Goal: Transaction & Acquisition: Book appointment/travel/reservation

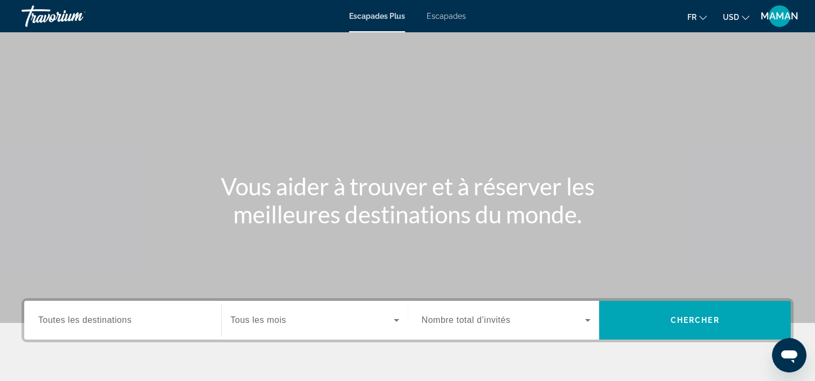
click at [457, 17] on span "Escapades" at bounding box center [446, 16] width 39 height 9
click at [746, 17] on icon "Changer de devise" at bounding box center [746, 18] width 8 height 8
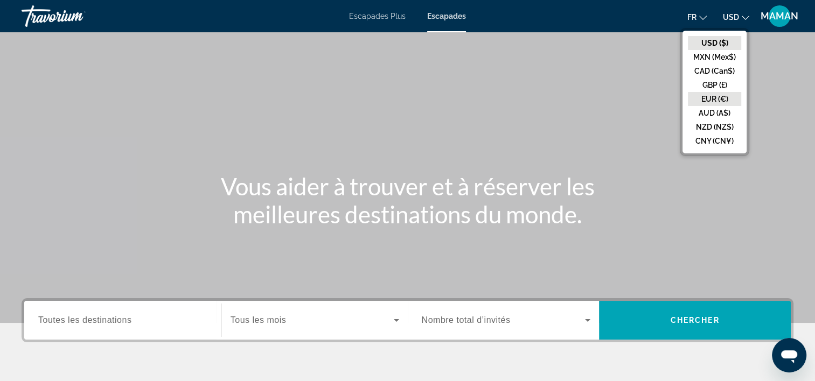
click at [717, 94] on button "EUR (€)" at bounding box center [714, 99] width 53 height 14
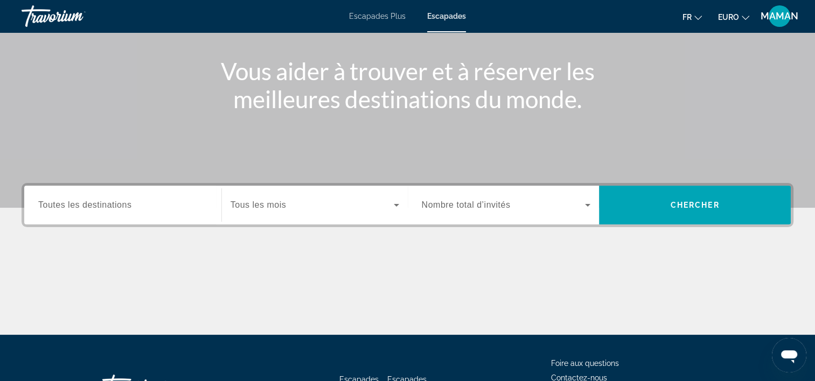
scroll to position [162, 0]
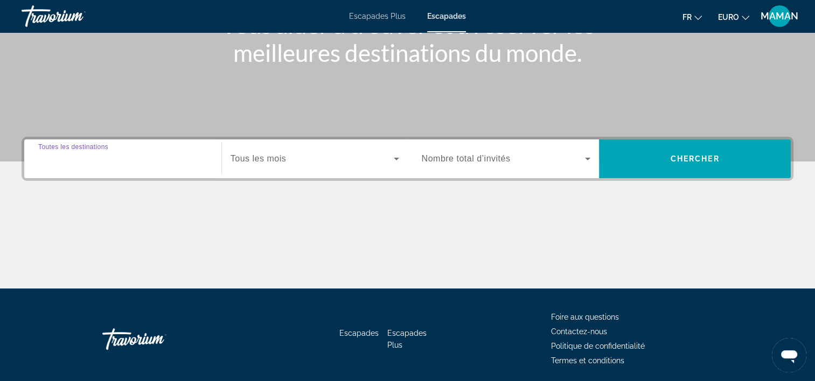
click at [172, 155] on input "Destination Toutes les destinations" at bounding box center [122, 159] width 169 height 13
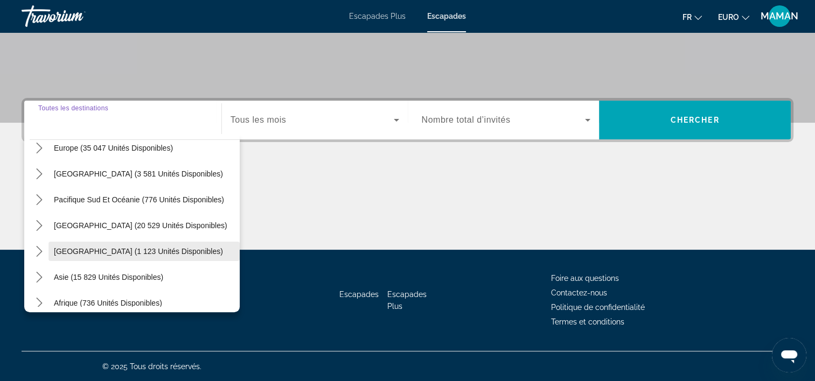
scroll to position [121, 0]
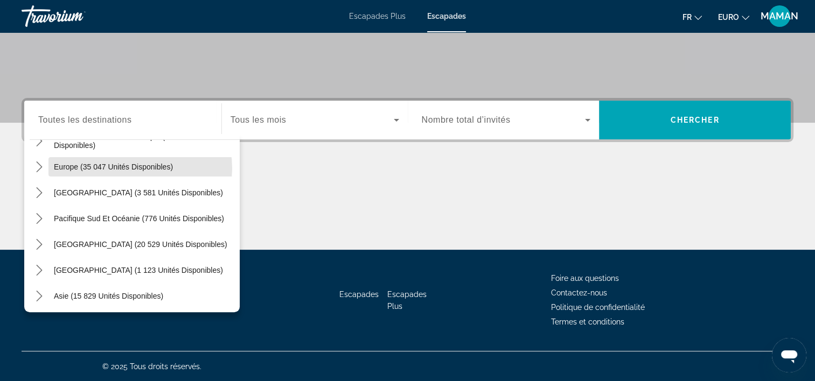
click at [132, 168] on span "Europe (35 047 unités disponibles)" at bounding box center [113, 167] width 119 height 9
type input "**********"
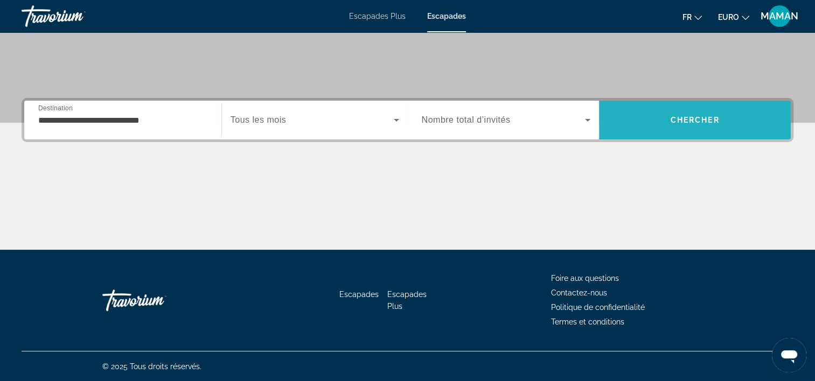
click at [678, 118] on span "Chercher" at bounding box center [694, 120] width 49 height 9
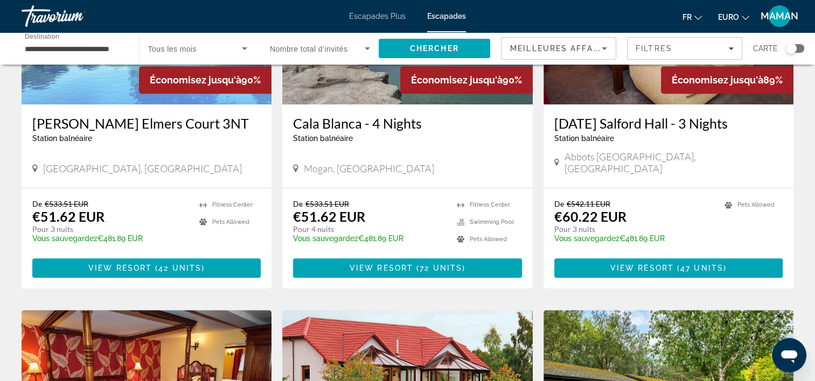
scroll to position [539, 0]
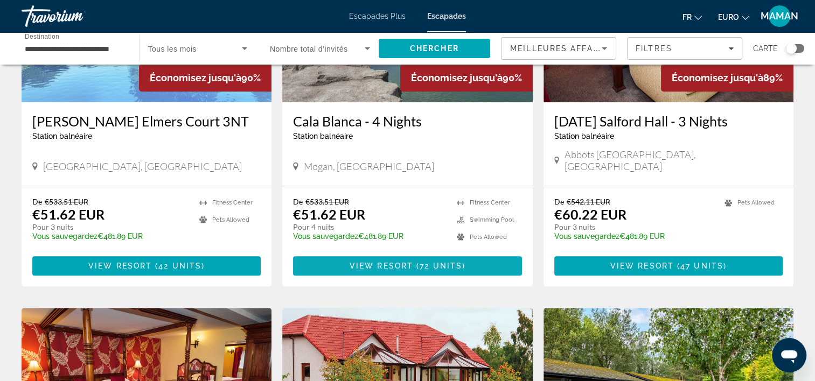
click at [403, 269] on span "View Resort" at bounding box center [382, 266] width 64 height 9
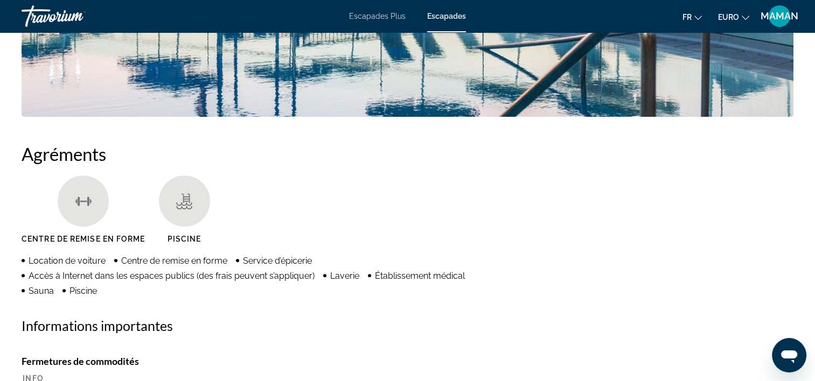
scroll to position [754, 0]
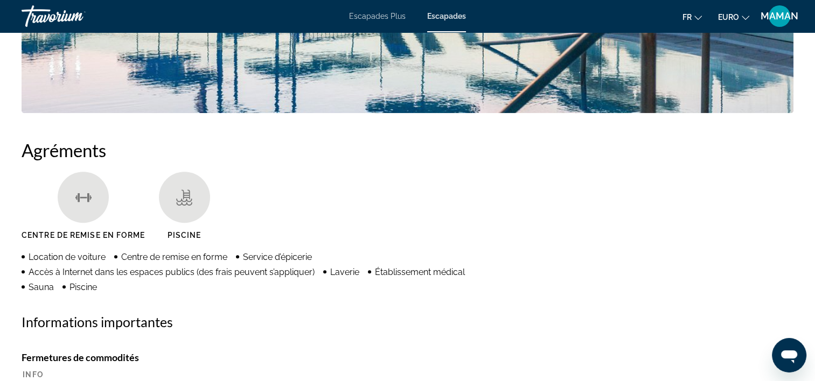
click at [423, 197] on ul "Centre de remise en forme [GEOGRAPHIC_DATA]" at bounding box center [408, 210] width 772 height 76
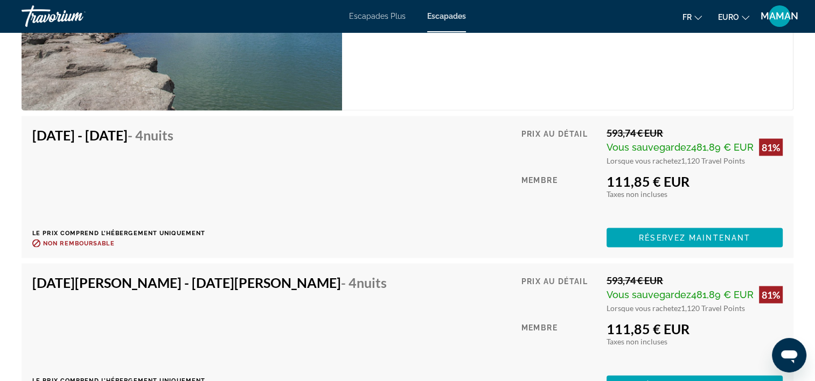
scroll to position [2208, 0]
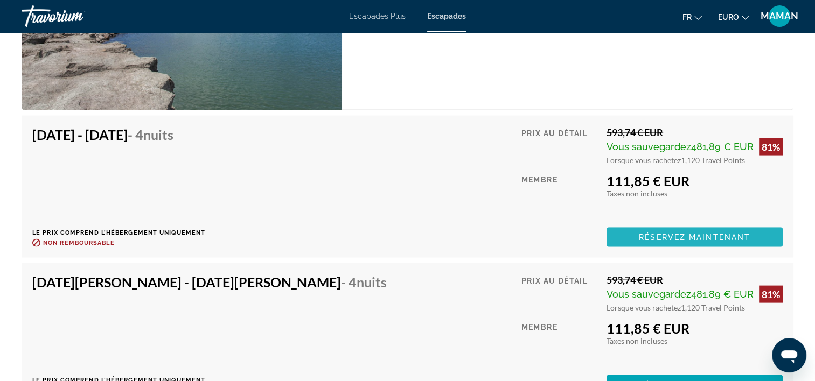
click at [715, 237] on span "Réservez maintenant" at bounding box center [694, 237] width 111 height 9
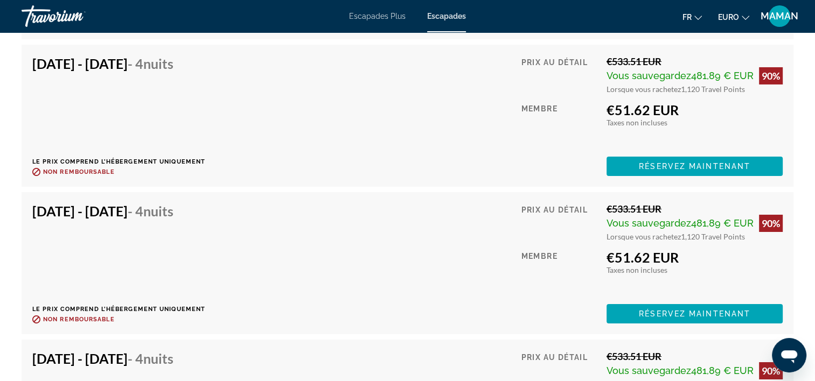
scroll to position [3761, 0]
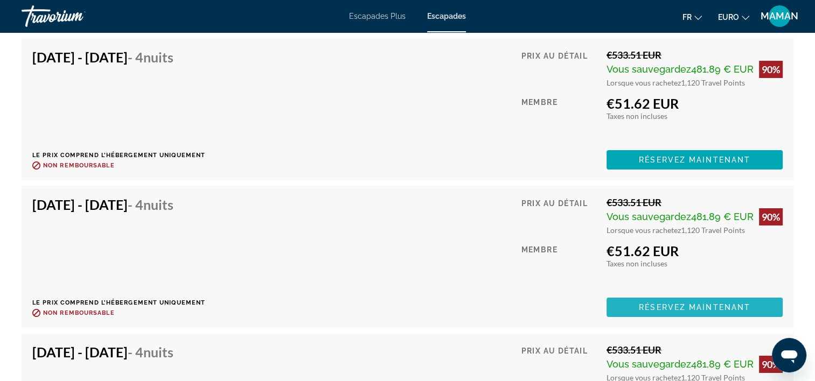
click at [704, 306] on span "Réservez maintenant" at bounding box center [694, 307] width 111 height 9
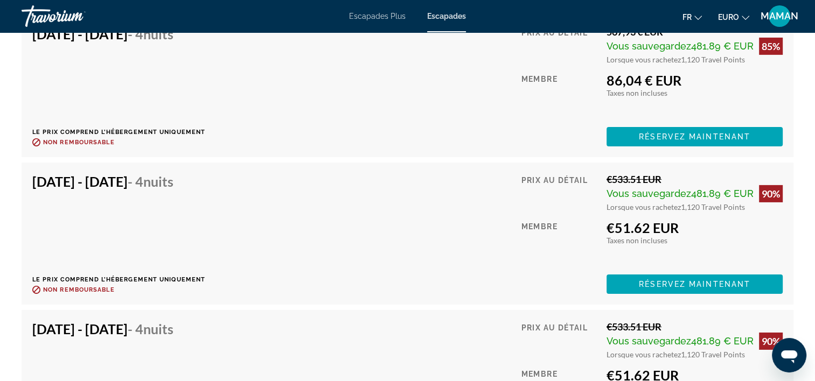
scroll to position [3492, 0]
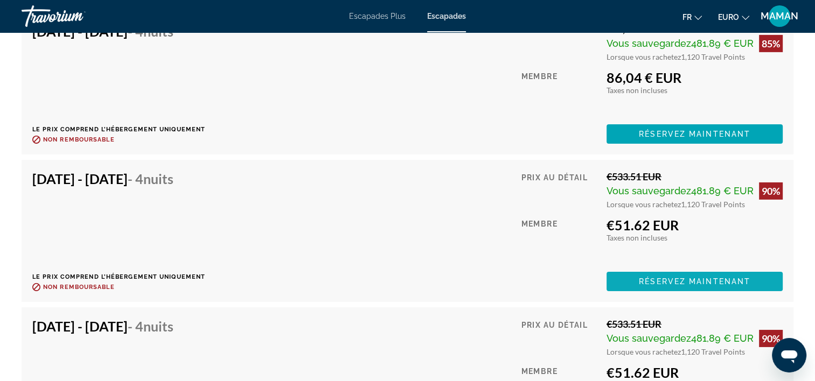
click at [749, 283] on span "Réservez maintenant" at bounding box center [694, 281] width 111 height 9
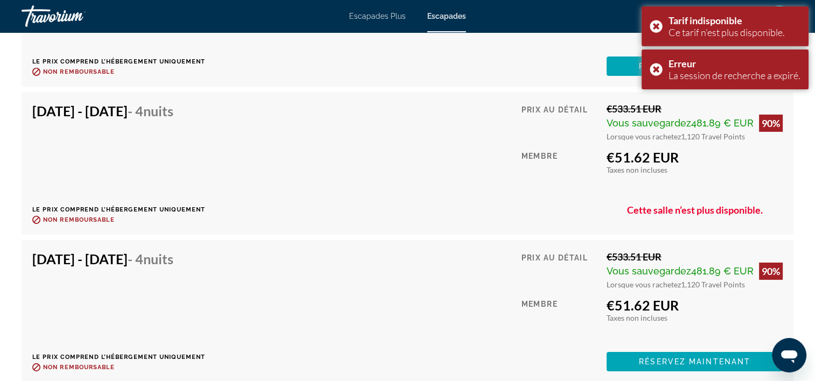
scroll to position [3599, 0]
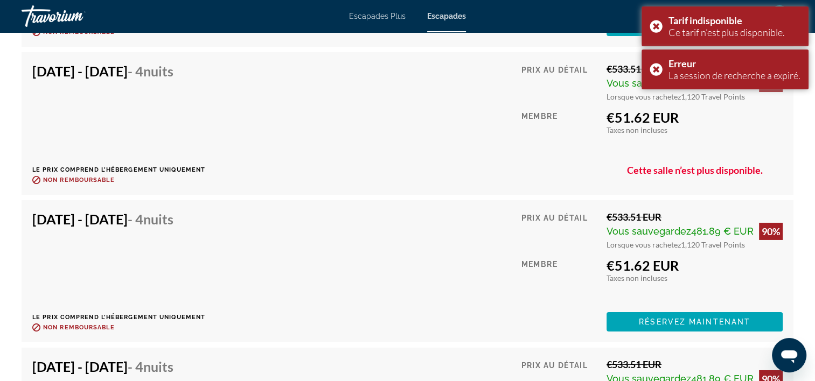
click at [233, 243] on div "[DATE] - [DATE] - 4 nuits Le prix comprend l’hébergement uniquement Remboursabl…" at bounding box center [407, 271] width 750 height 121
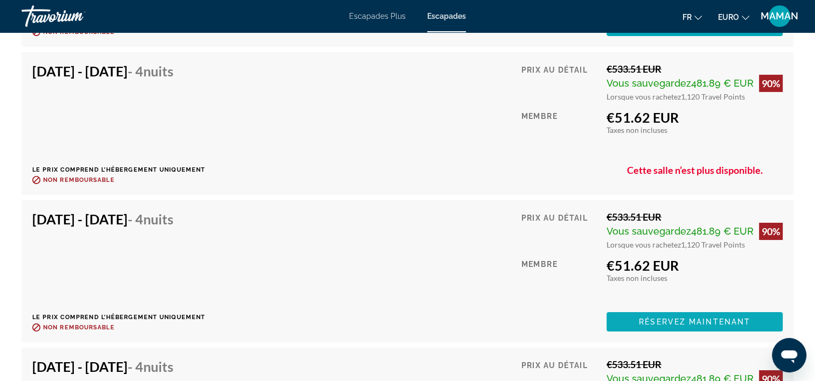
click at [673, 318] on span "Réservez maintenant" at bounding box center [694, 322] width 111 height 9
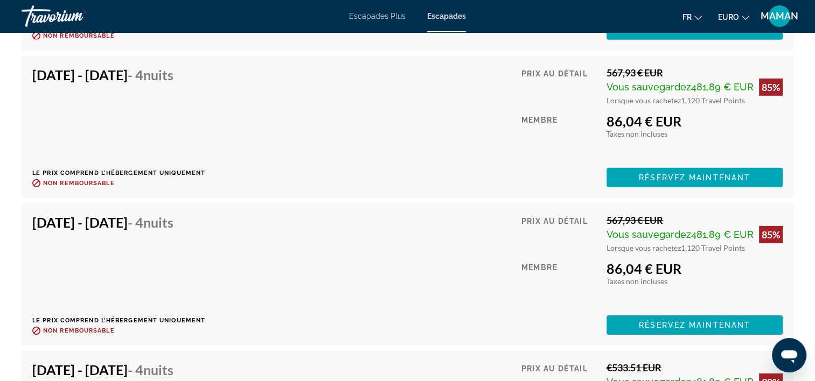
scroll to position [3276, 0]
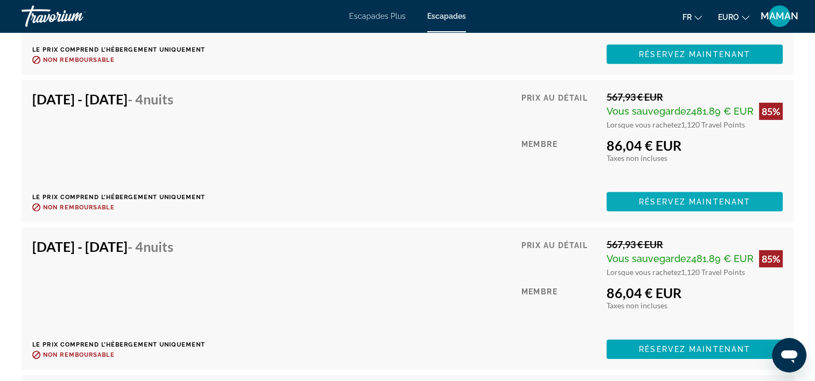
click at [661, 198] on span "Réservez maintenant" at bounding box center [694, 202] width 111 height 9
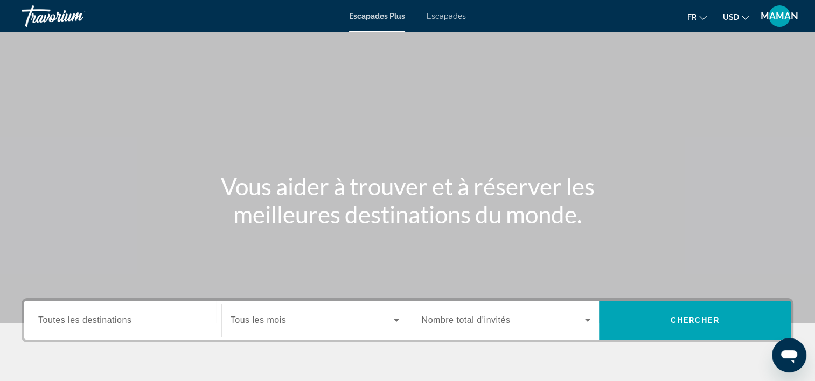
click at [150, 322] on input "Destination Toutes les destinations" at bounding box center [122, 320] width 169 height 13
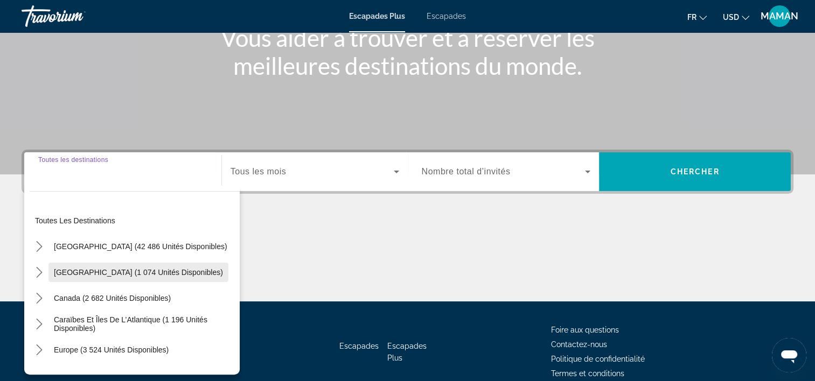
scroll to position [200, 0]
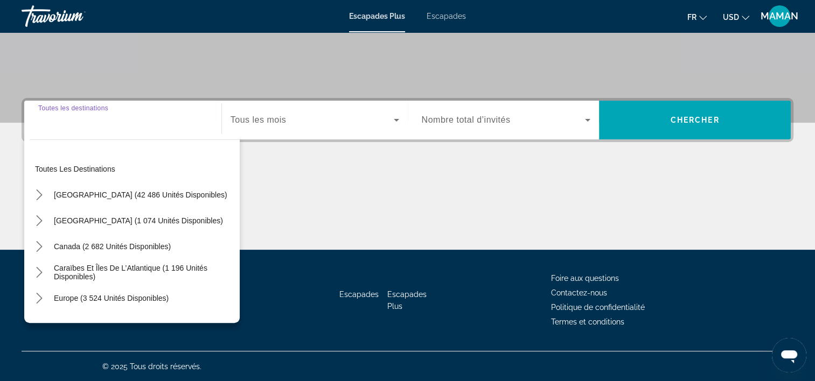
click at [82, 294] on span "Europe (3 524 unités disponibles)" at bounding box center [111, 298] width 115 height 9
type input "**********"
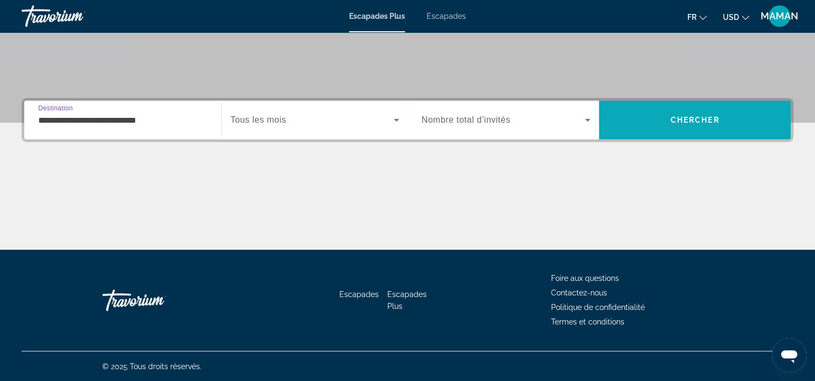
click at [702, 116] on span "Chercher" at bounding box center [694, 120] width 49 height 9
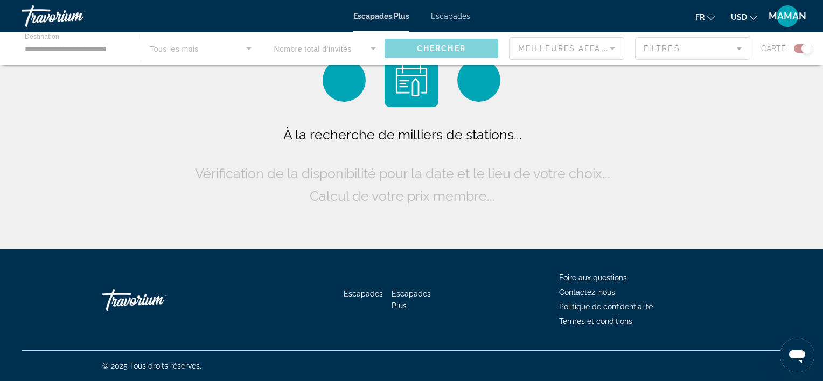
click at [451, 15] on span "Escapades" at bounding box center [450, 16] width 39 height 9
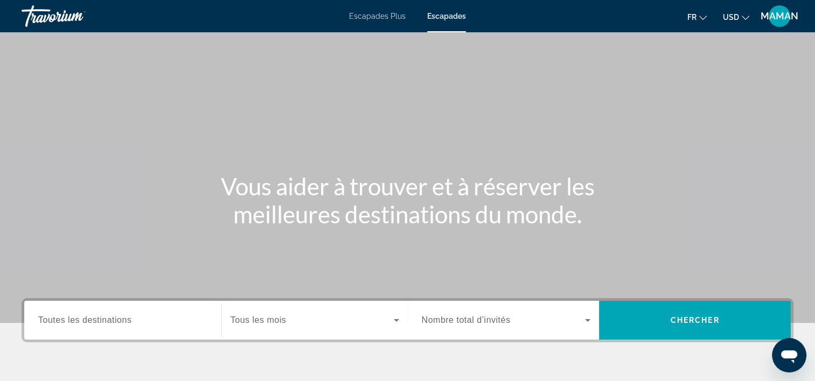
click at [123, 317] on span "Toutes les destinations" at bounding box center [84, 320] width 93 height 9
click at [123, 317] on input "Destination Toutes les destinations" at bounding box center [122, 320] width 169 height 13
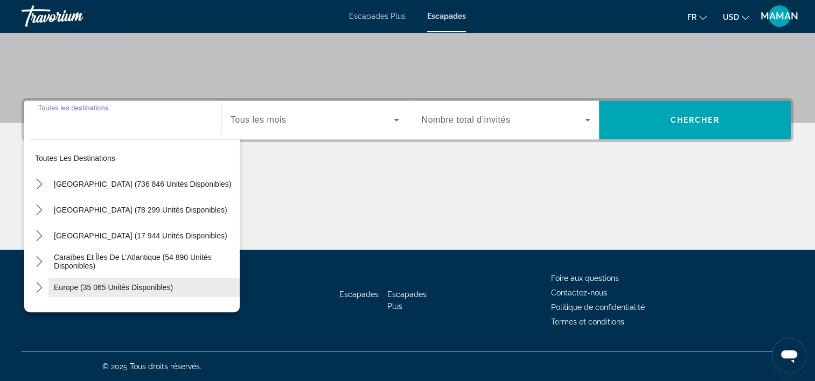
scroll to position [200, 0]
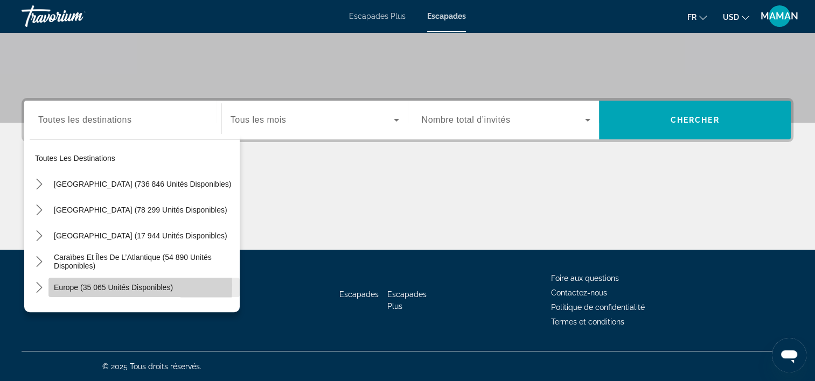
click at [69, 284] on span "Europe (35 065 unités disponibles)" at bounding box center [113, 287] width 119 height 9
type input "**********"
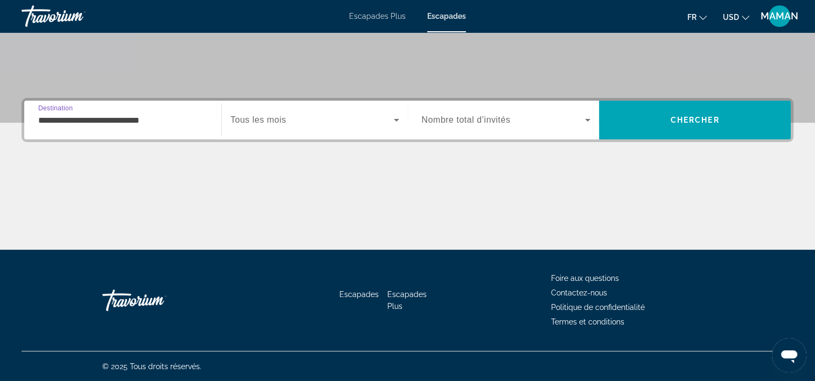
click at [730, 17] on span "USD" at bounding box center [731, 17] width 16 height 9
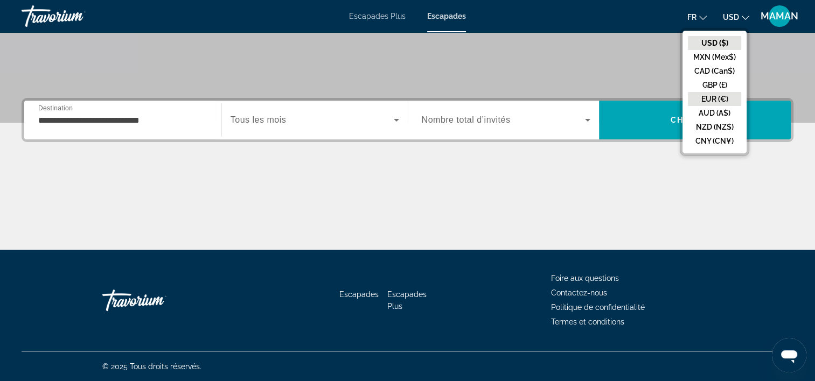
click at [724, 95] on button "EUR (€)" at bounding box center [714, 99] width 53 height 14
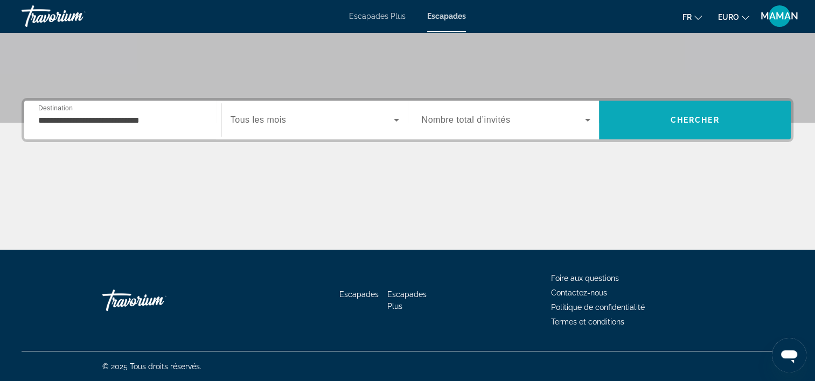
click at [698, 125] on span "Rechercher" at bounding box center [695, 120] width 192 height 26
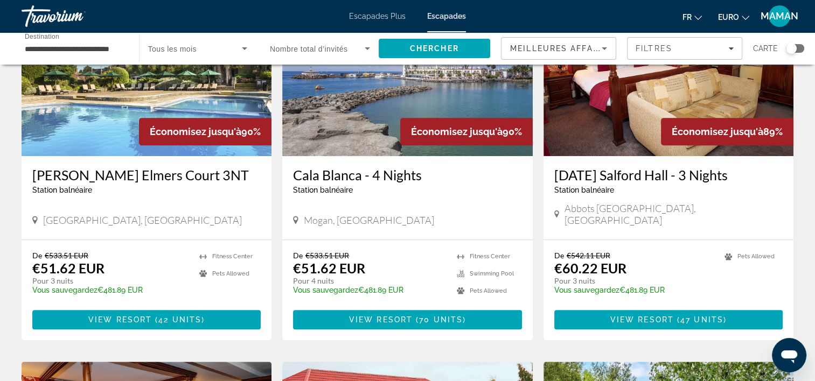
scroll to position [431, 0]
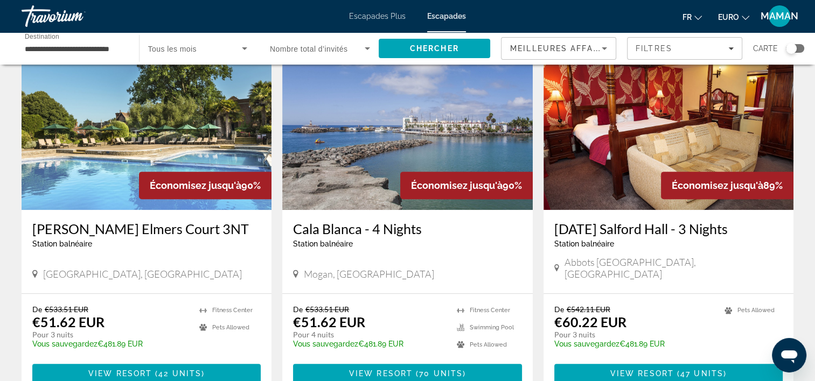
click at [483, 172] on img "Contenu principal" at bounding box center [407, 124] width 250 height 172
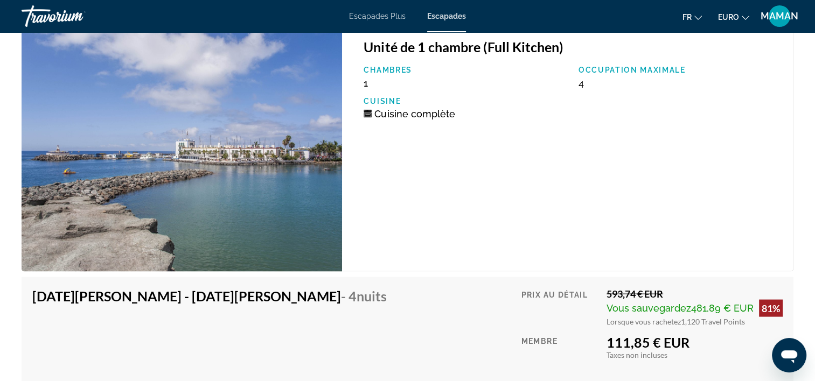
scroll to position [1993, 0]
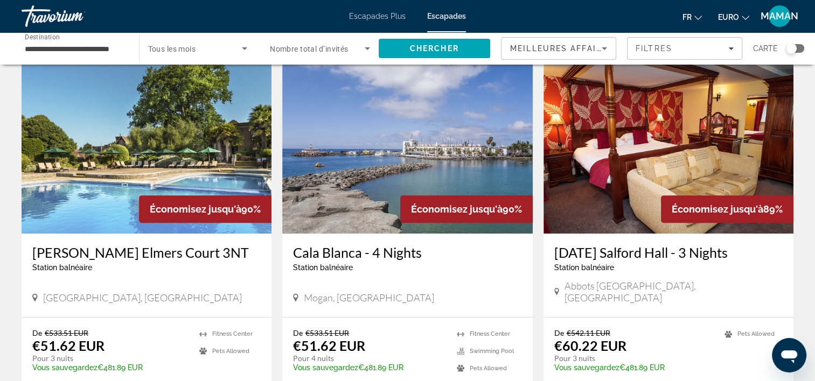
scroll to position [431, 0]
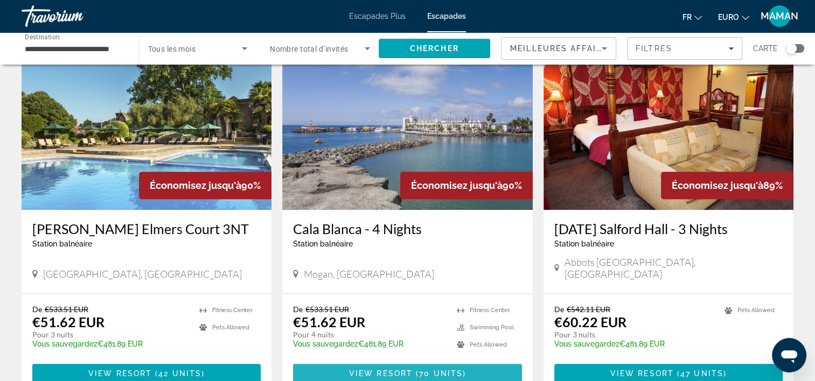
click at [416, 372] on span "Contenu principal" at bounding box center [407, 374] width 228 height 26
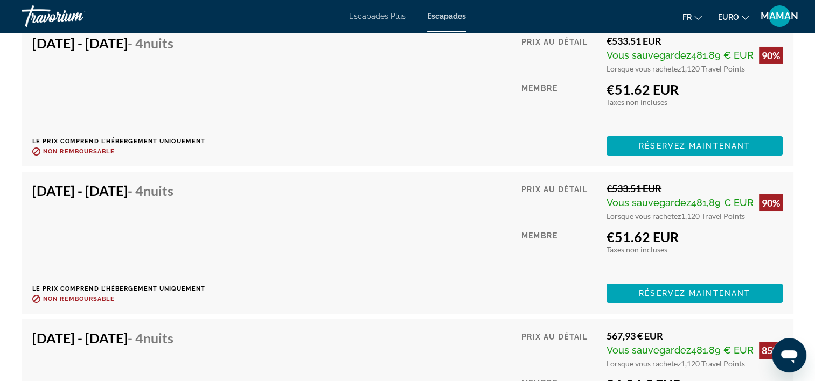
scroll to position [3931, 0]
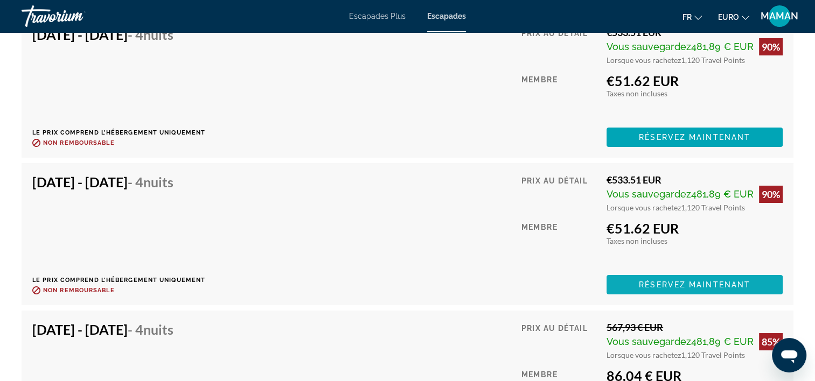
click at [708, 282] on span "Réservez maintenant" at bounding box center [694, 285] width 111 height 9
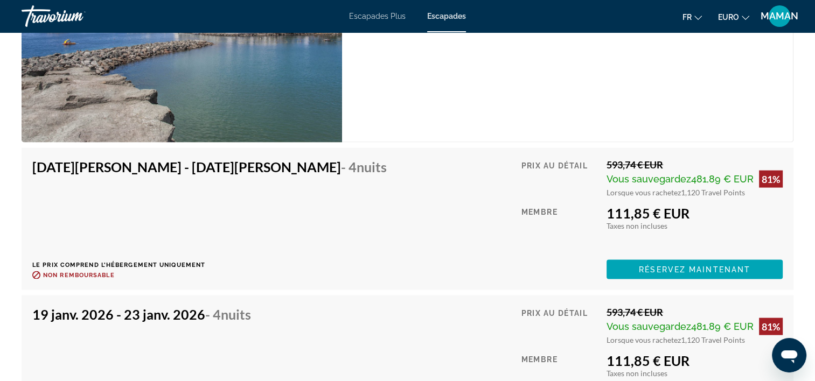
scroll to position [2199, 0]
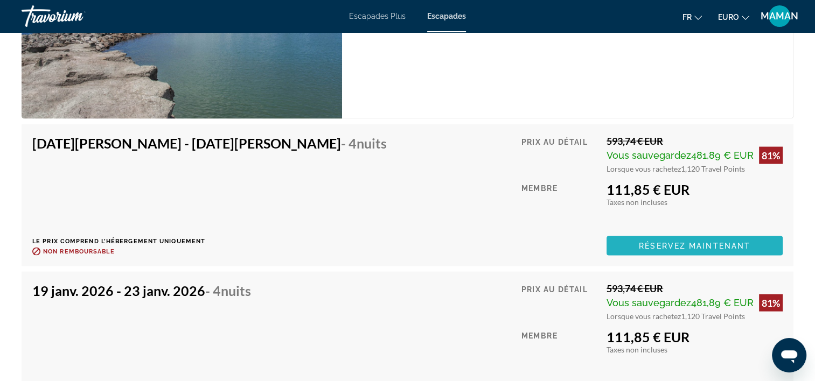
click at [738, 246] on span "Réservez maintenant" at bounding box center [694, 246] width 111 height 9
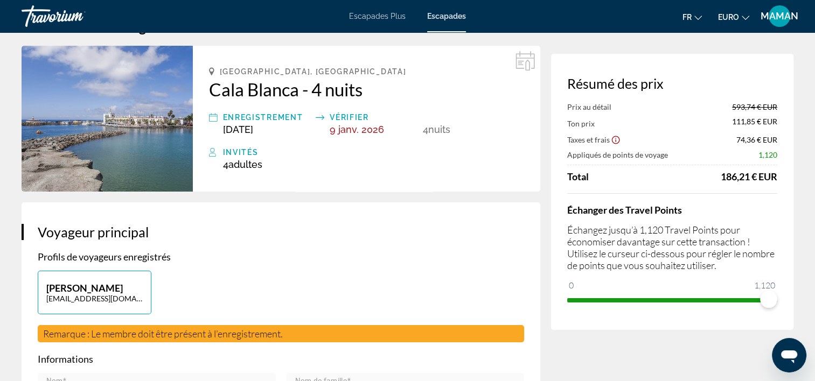
scroll to position [54, 0]
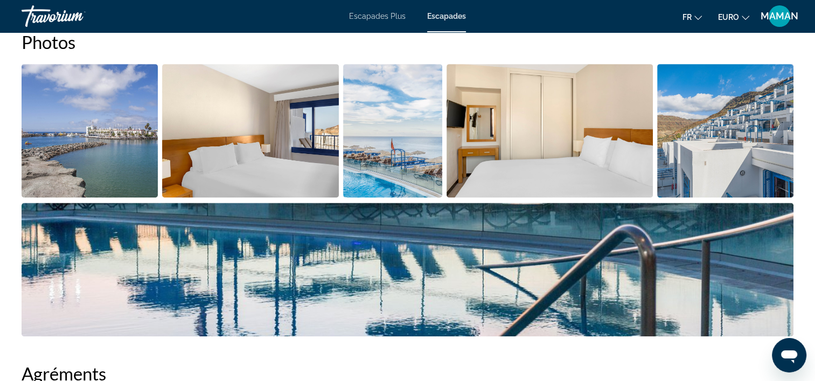
scroll to position [539, 0]
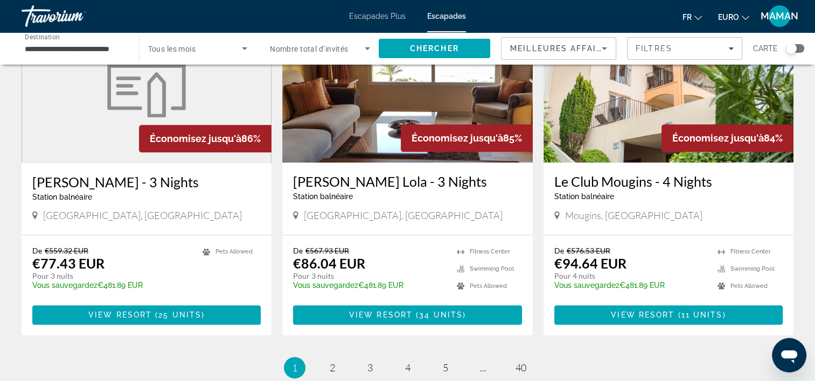
scroll to position [1376, 0]
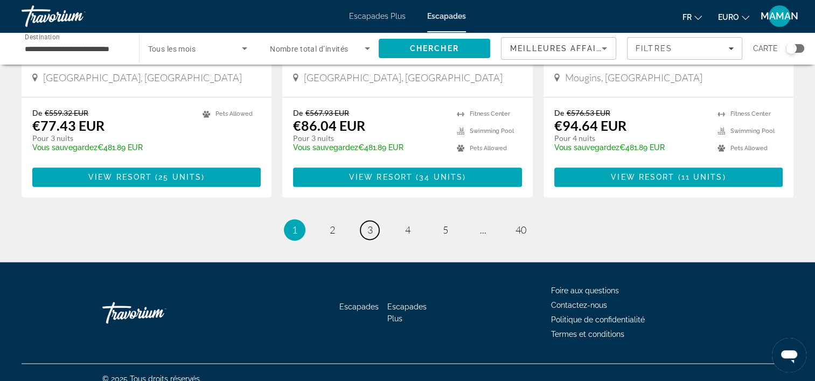
click at [369, 224] on span "3" at bounding box center [369, 230] width 5 height 12
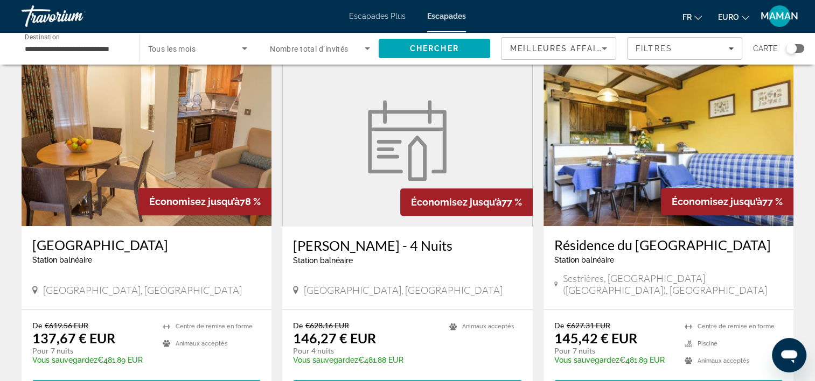
scroll to position [485, 0]
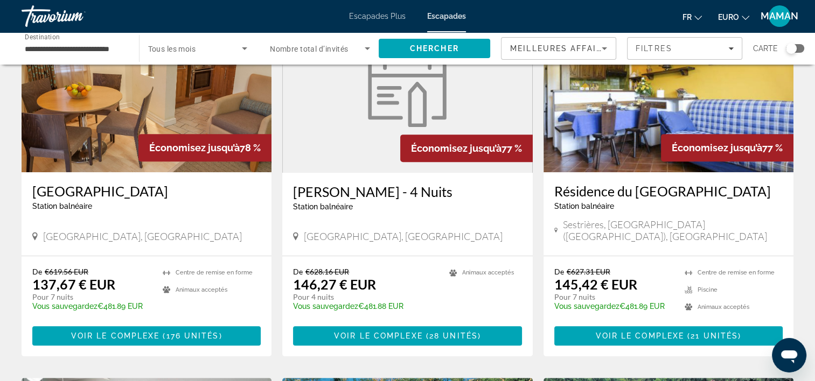
click at [347, 118] on figure "Contenu principal" at bounding box center [407, 87] width 249 height 172
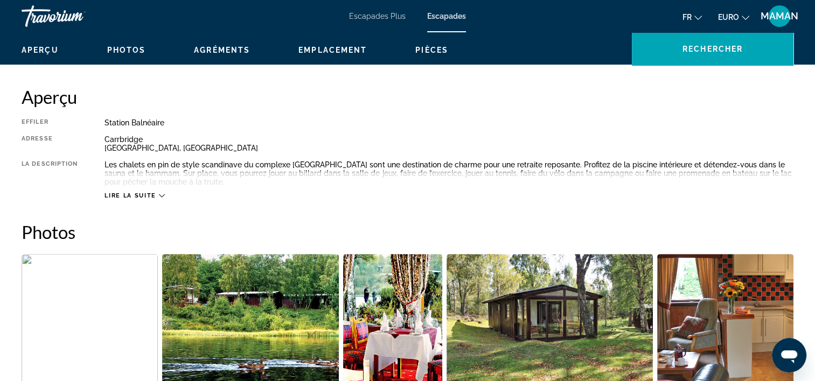
scroll to position [269, 0]
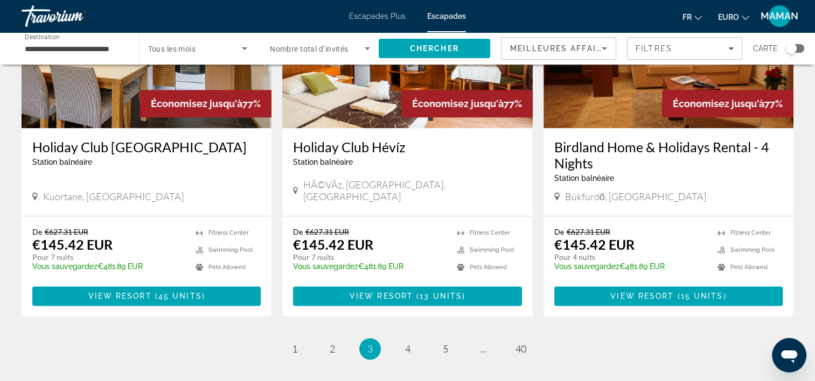
scroll to position [1346, 0]
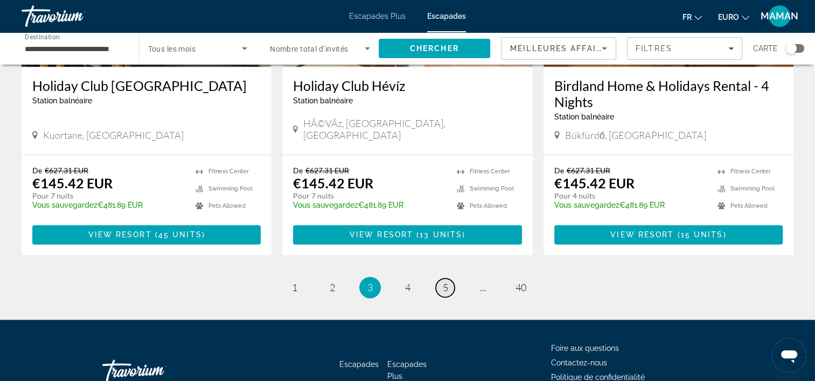
click at [451, 278] on link "page 5" at bounding box center [445, 287] width 19 height 19
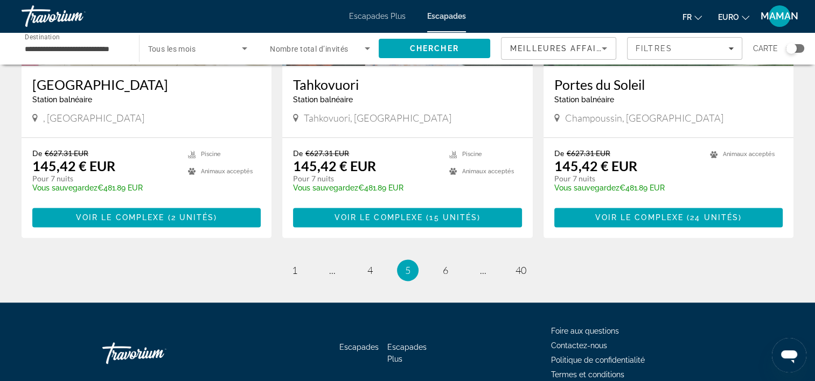
scroll to position [1346, 0]
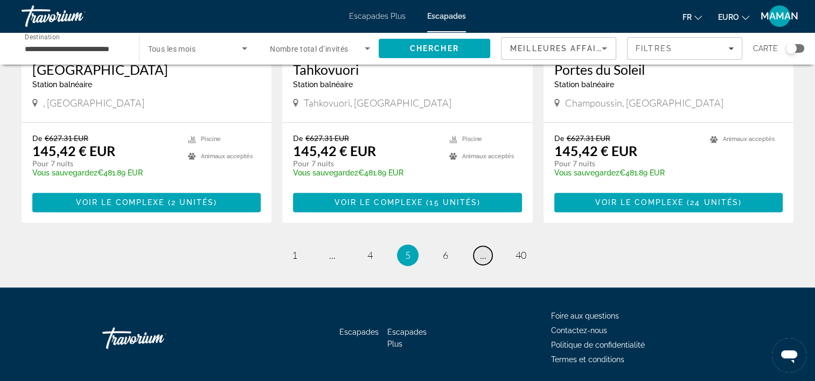
click at [487, 246] on link "page ..." at bounding box center [482, 255] width 19 height 19
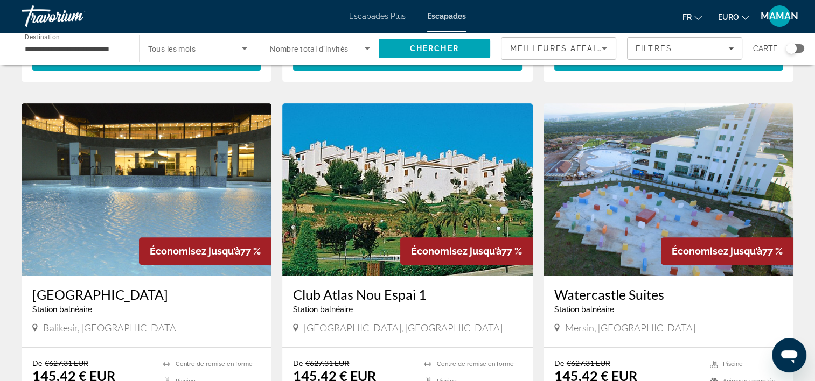
scroll to position [431, 0]
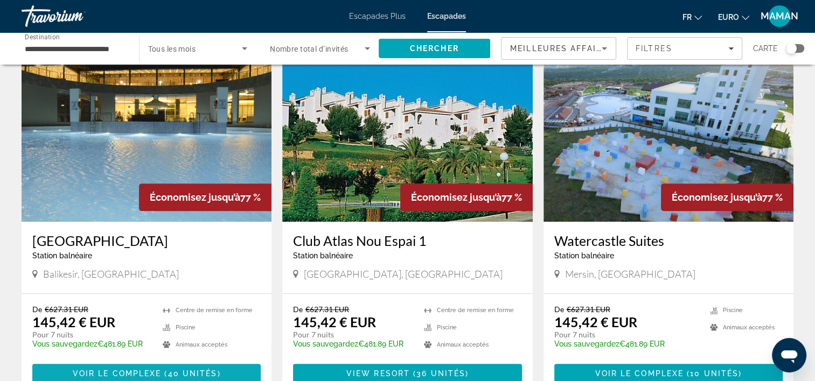
click at [142, 369] on span "Voir le complexe" at bounding box center [117, 373] width 89 height 9
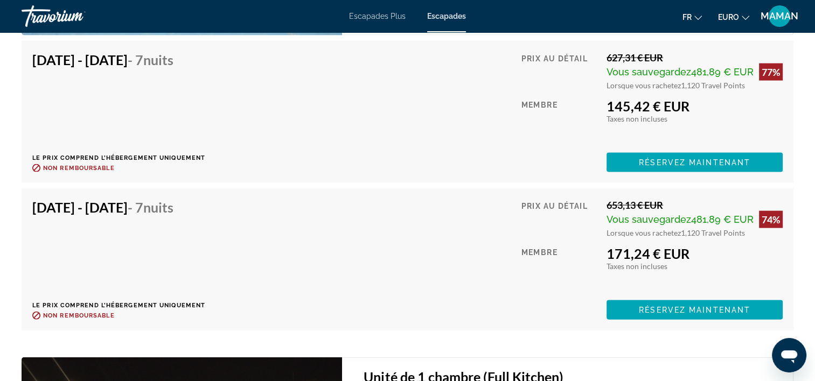
scroll to position [2208, 0]
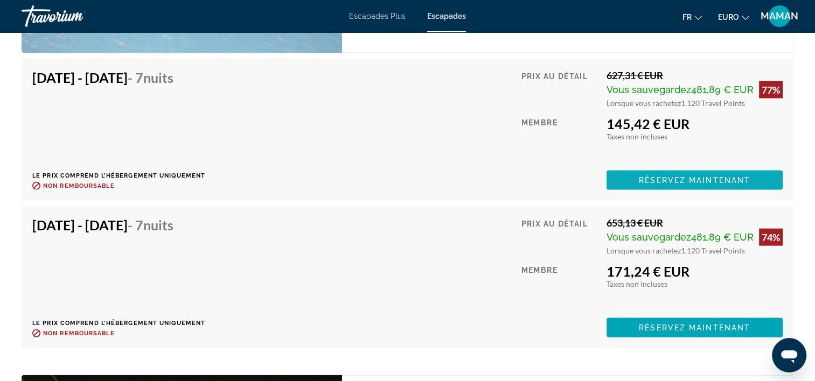
click at [754, 179] on span "Contenu principal" at bounding box center [694, 180] width 176 height 26
